Goal: Transaction & Acquisition: Subscribe to service/newsletter

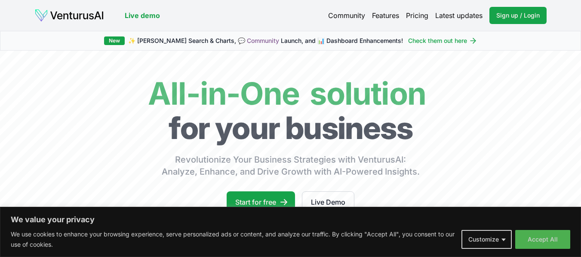
click at [416, 14] on link "Pricing" at bounding box center [417, 15] width 22 height 10
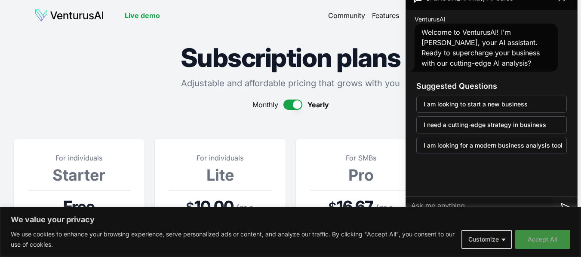
click at [556, 240] on button "Accept All" at bounding box center [542, 239] width 55 height 19
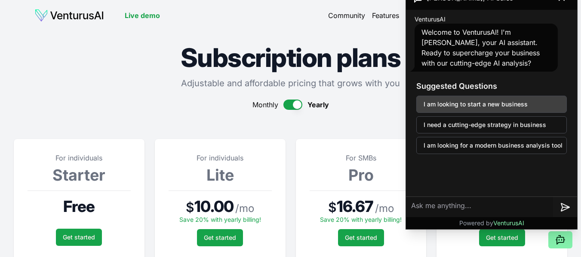
click at [427, 101] on button "I am looking to start a new business" at bounding box center [491, 104] width 150 height 17
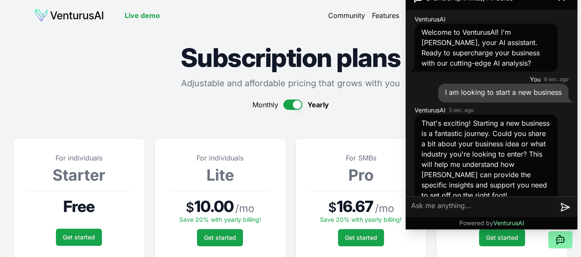
click at [297, 21] on header "Live demo Community Features Pricing Latest updates Sign up / Login Login" at bounding box center [290, 15] width 512 height 17
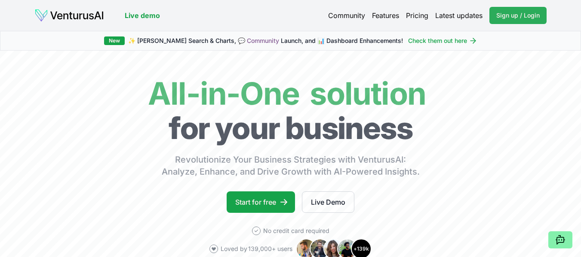
click at [503, 12] on span "Sign up / Login" at bounding box center [517, 15] width 43 height 9
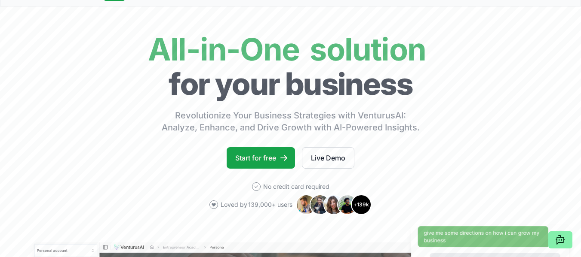
scroll to position [43, 0]
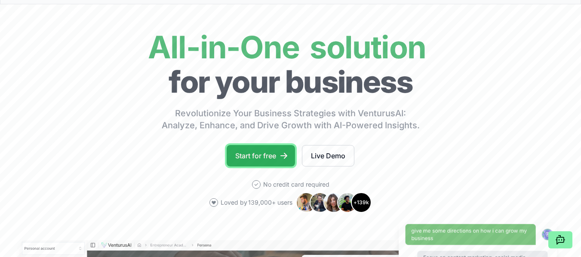
click at [252, 154] on link "Start for free" at bounding box center [261, 155] width 68 height 21
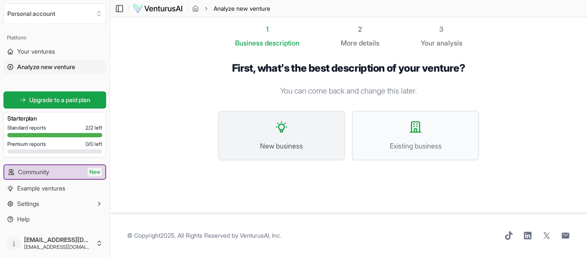
click at [285, 124] on icon at bounding box center [281, 127] width 10 height 10
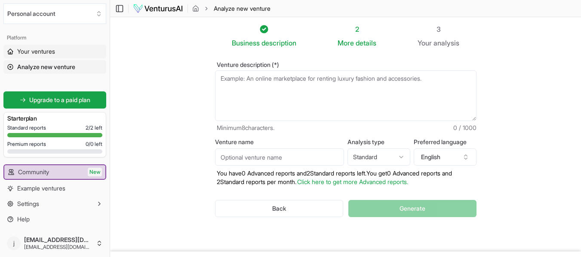
click at [34, 49] on span "Your ventures" at bounding box center [36, 51] width 38 height 9
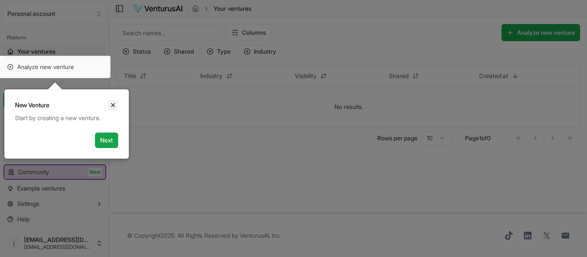
click at [111, 105] on icon "Close" at bounding box center [113, 105] width 7 height 7
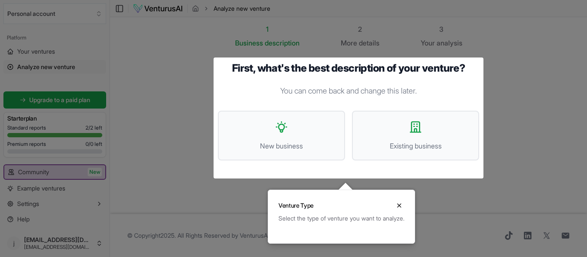
click at [40, 67] on div at bounding box center [293, 128] width 587 height 257
click at [163, 153] on div at bounding box center [293, 128] width 587 height 257
click at [403, 207] on icon "Close" at bounding box center [399, 205] width 7 height 7
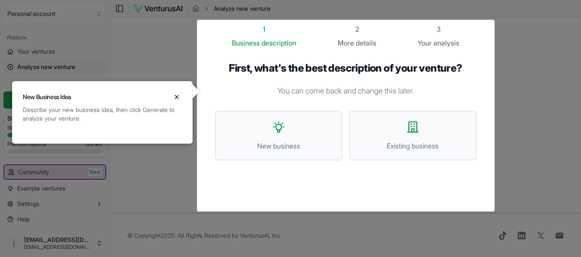
click at [44, 65] on div at bounding box center [290, 143] width 581 height 286
click at [176, 98] on icon "Close" at bounding box center [176, 97] width 7 height 7
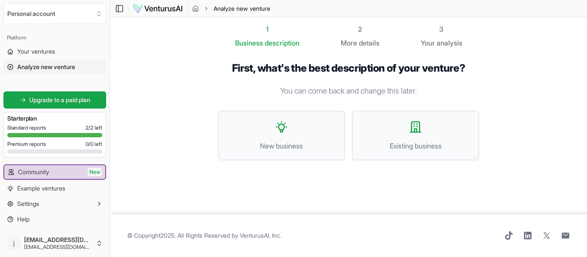
click at [38, 67] on span "Analyze new venture" at bounding box center [46, 67] width 58 height 9
click at [262, 139] on button "New business" at bounding box center [281, 136] width 127 height 50
